Goal: Information Seeking & Learning: Find specific fact

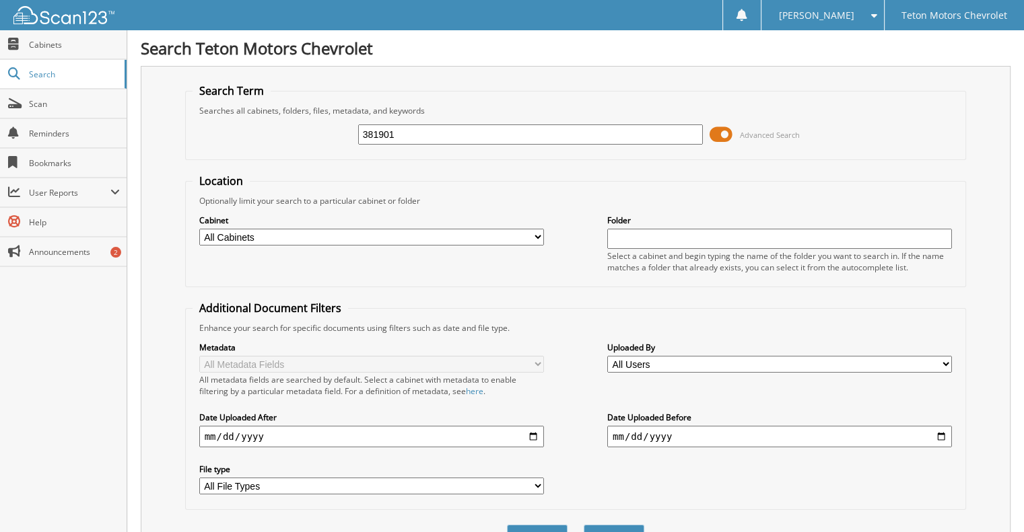
type input "381901"
click at [584, 525] on button "Search" at bounding box center [614, 537] width 61 height 25
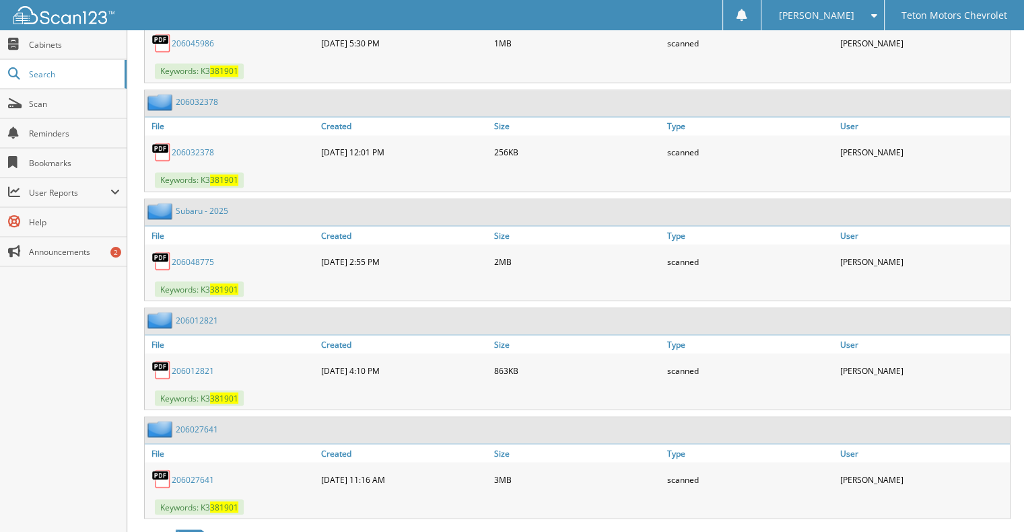
scroll to position [2356, 0]
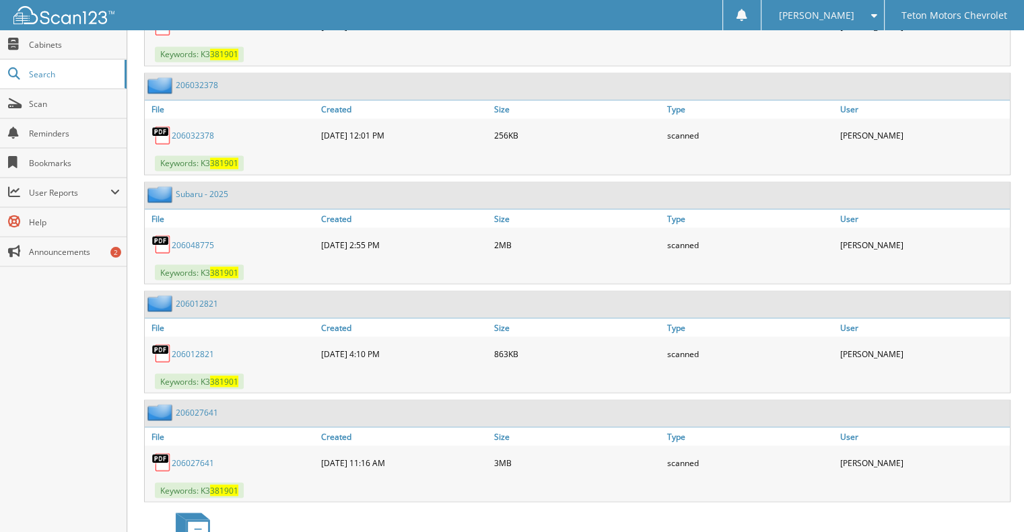
click at [183, 239] on link "206048775" at bounding box center [193, 244] width 42 height 11
